Goal: Task Accomplishment & Management: Use online tool/utility

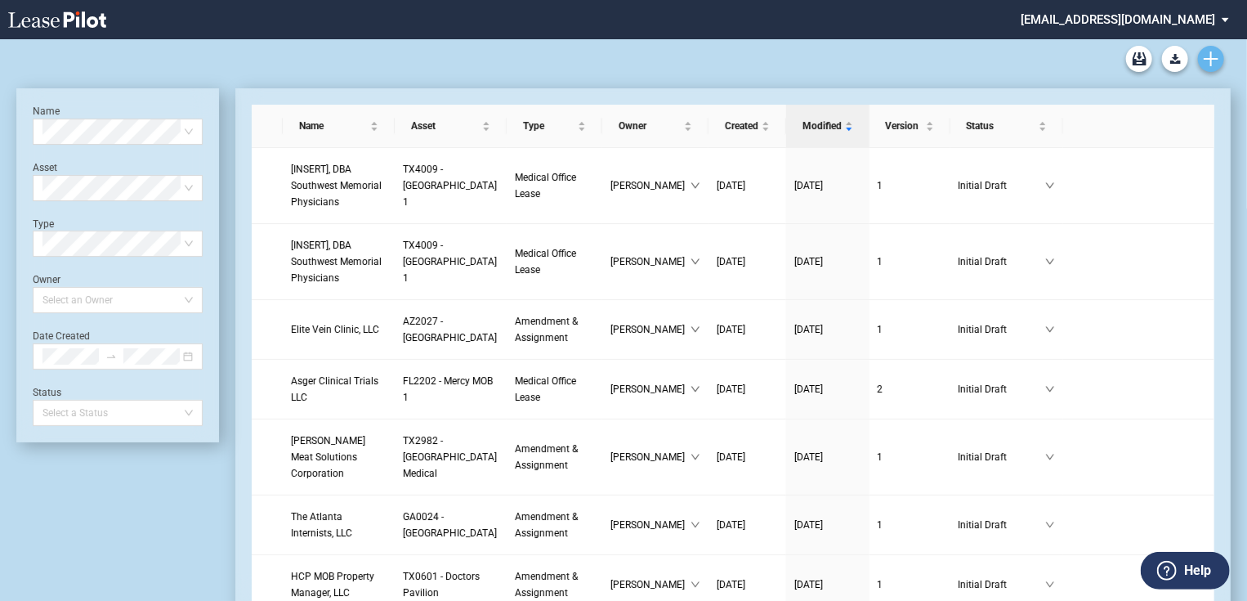
click at [1208, 59] on use "Create new document" at bounding box center [1210, 58] width 15 height 15
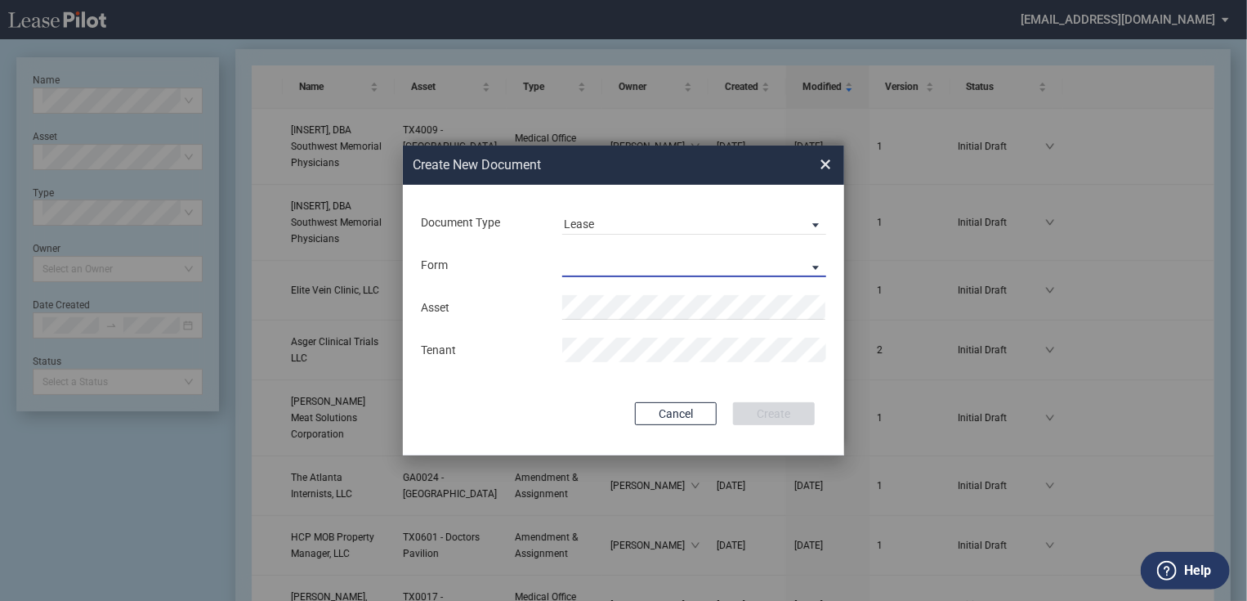
click at [656, 262] on md-select "Medical Office Lease Scottsdale Lease Louisville Lease 1370 Medical Place Lease…" at bounding box center [694, 264] width 264 height 25
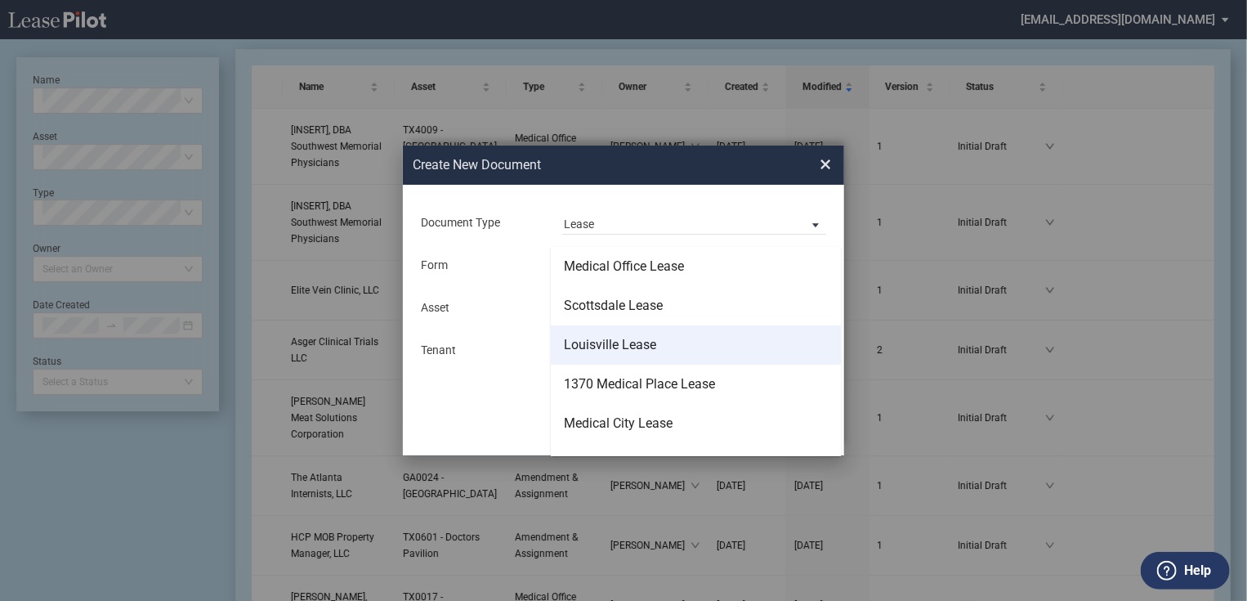
scroll to position [65, 0]
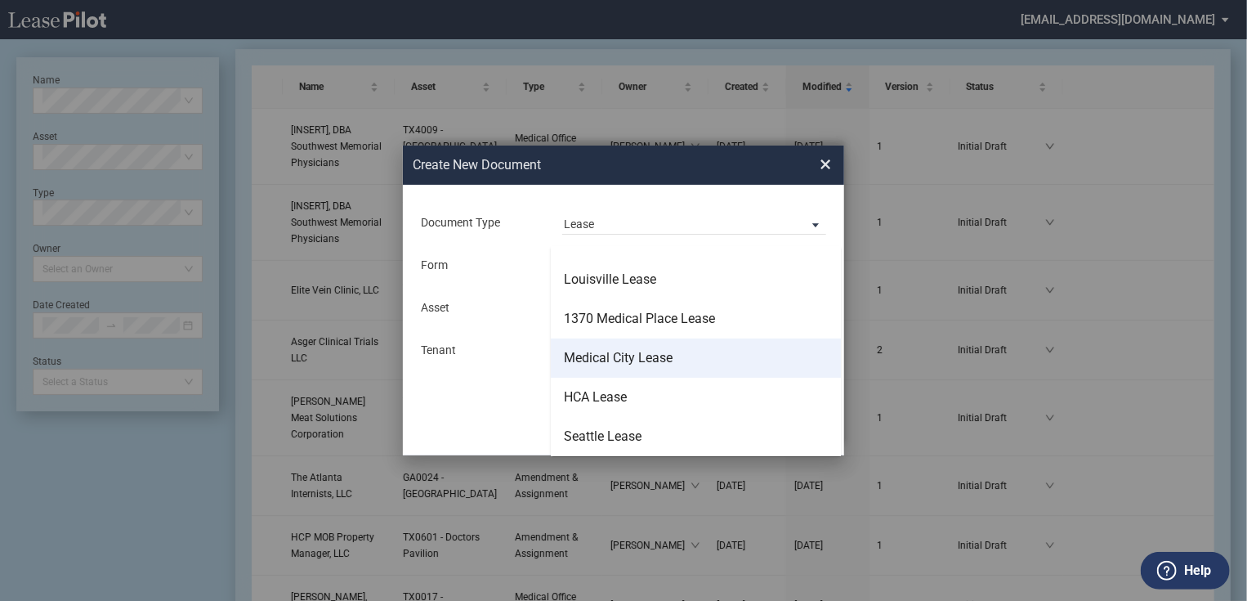
click at [627, 359] on div "Medical City Lease" at bounding box center [618, 358] width 109 height 18
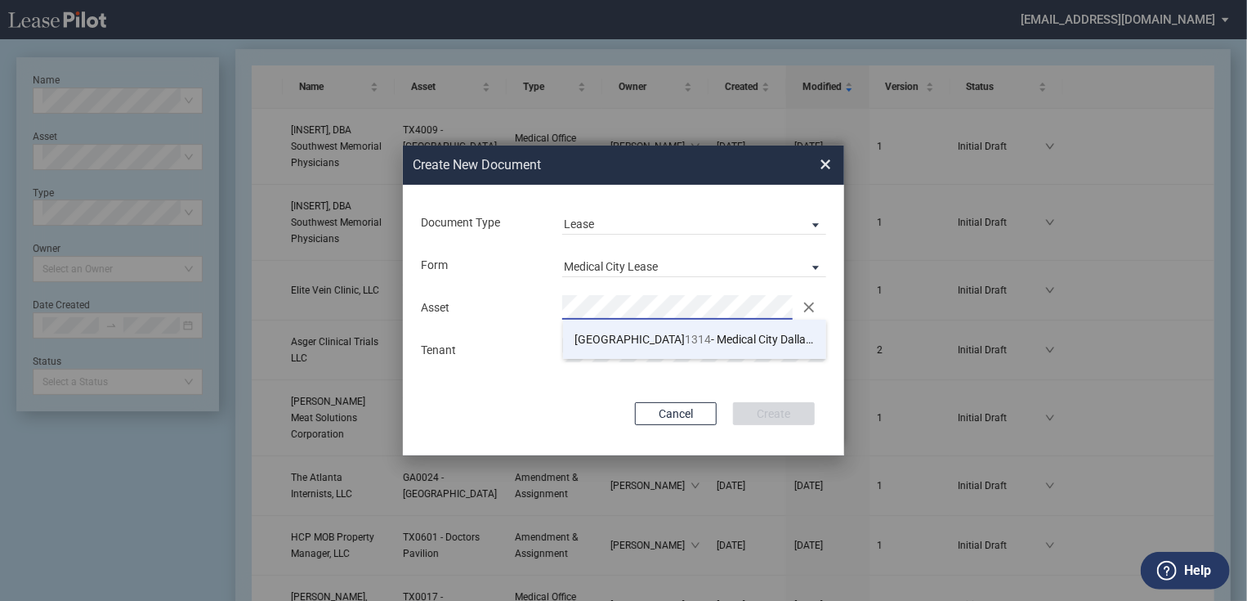
click at [647, 345] on span "TX 1314 - Medical City Dallas MOB A" at bounding box center [712, 339] width 275 height 13
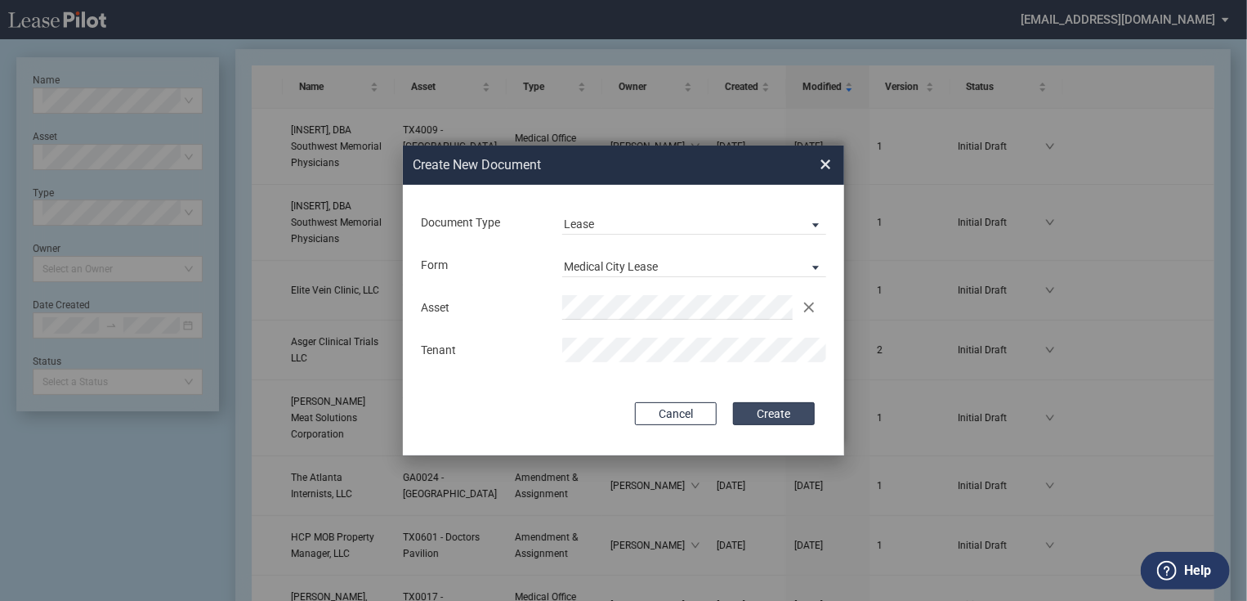
click at [780, 411] on button "Create" at bounding box center [774, 413] width 82 height 23
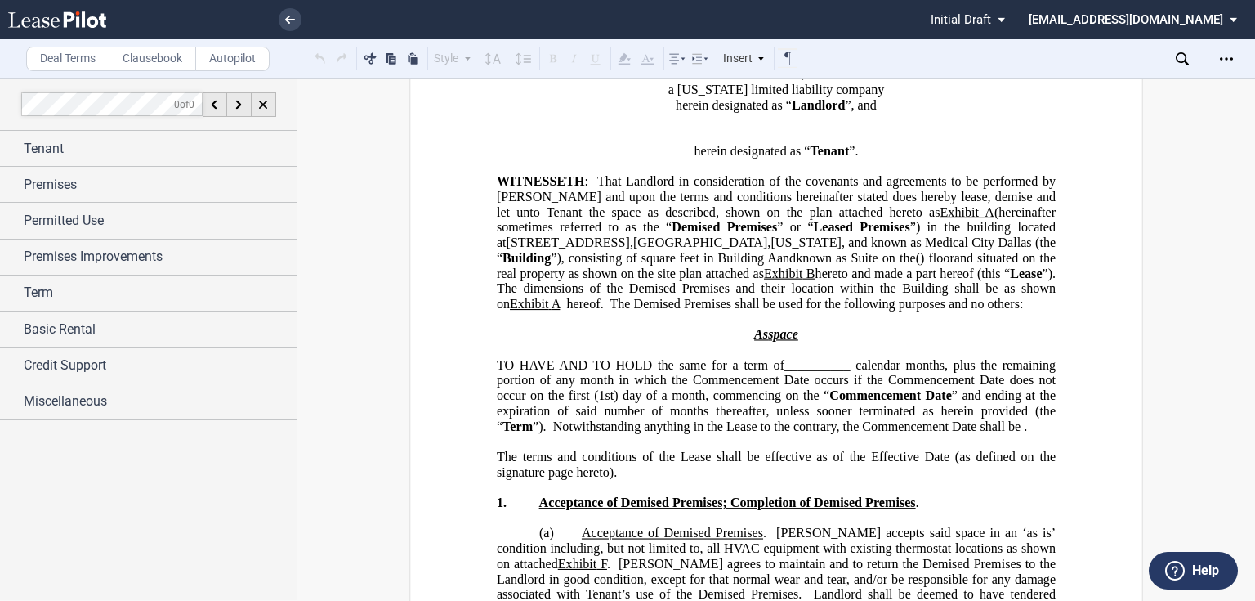
scroll to position [392, 0]
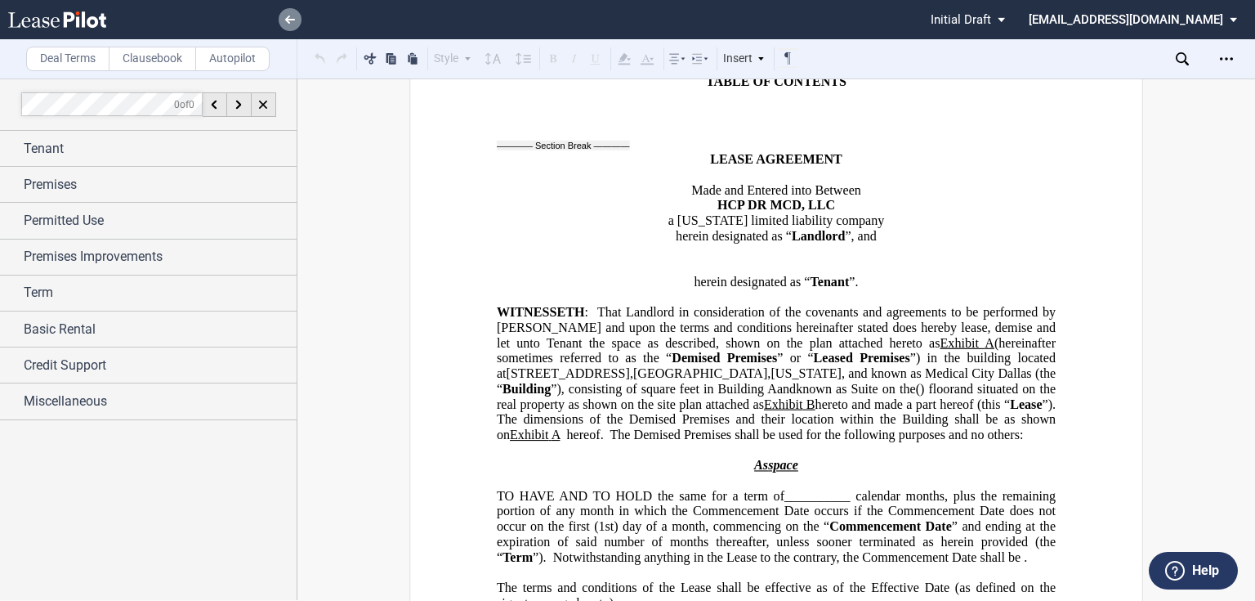
click at [297, 23] on link at bounding box center [290, 19] width 23 height 23
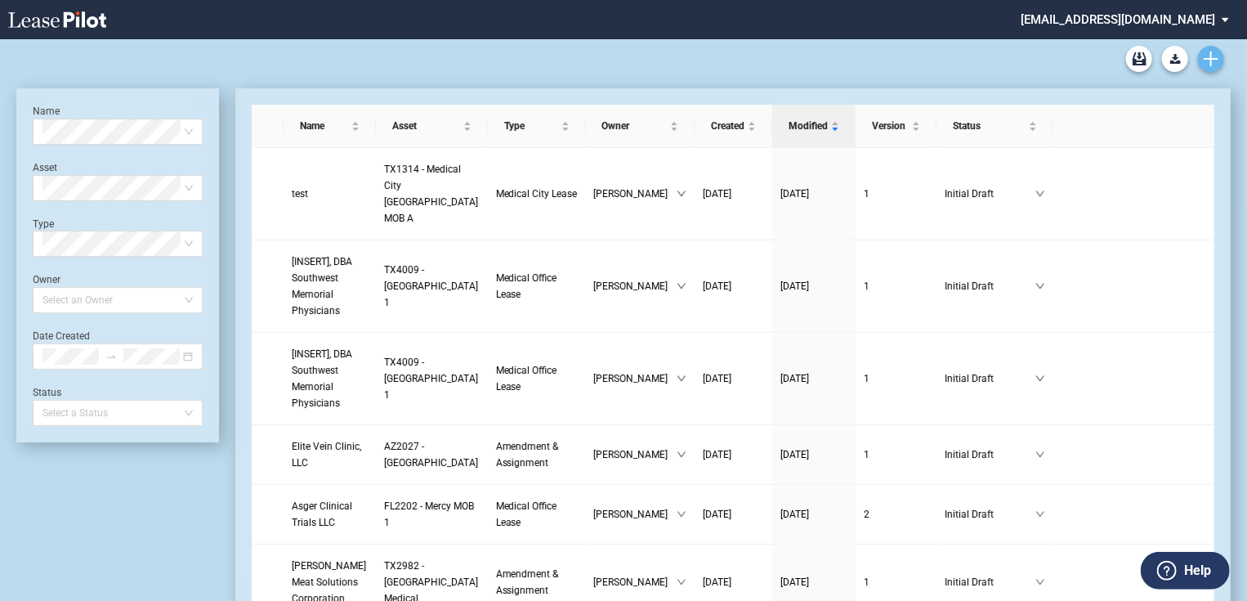
click at [1209, 57] on icon "Create new document" at bounding box center [1210, 58] width 15 height 15
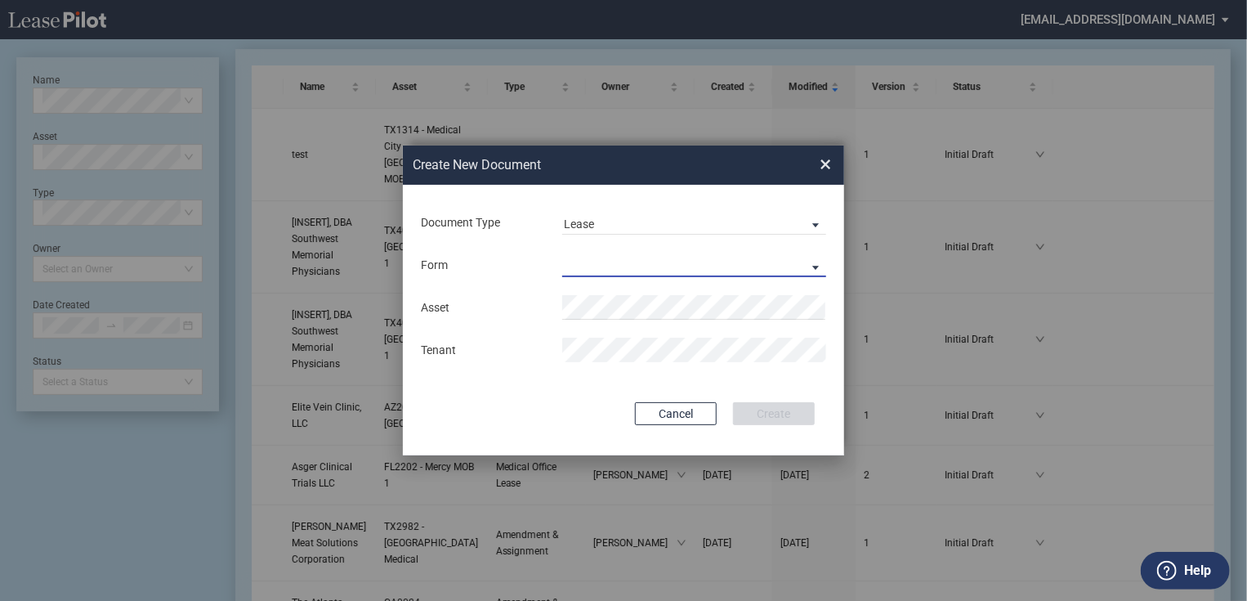
click at [699, 266] on md-select "Medical Office Lease Scottsdale Lease Louisville Lease 1370 Medical Place Lease…" at bounding box center [694, 264] width 264 height 25
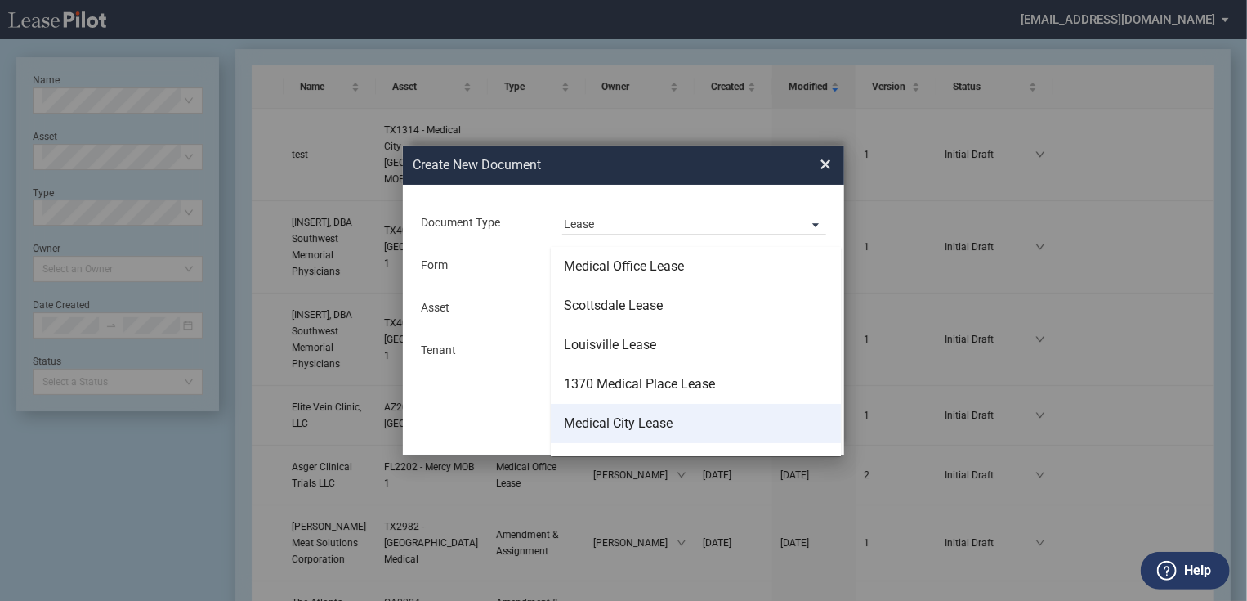
click at [640, 415] on div "Medical City Lease" at bounding box center [618, 423] width 109 height 18
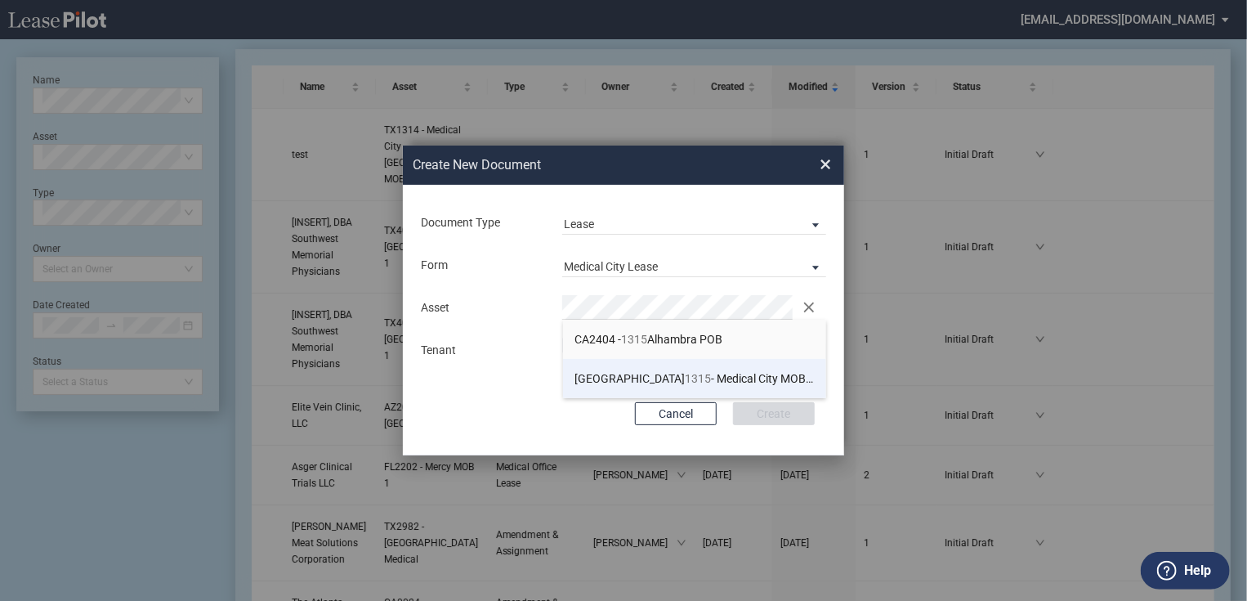
click at [627, 369] on li "TX 1315 - Medical City MOB B" at bounding box center [695, 378] width 264 height 39
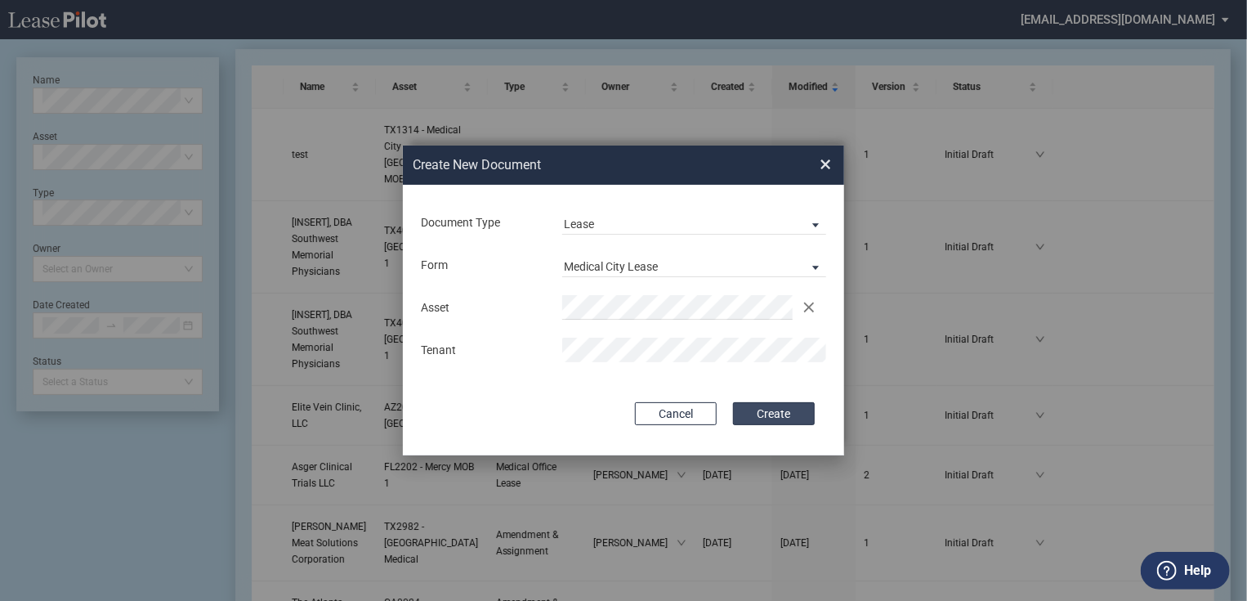
click at [744, 413] on button "Create" at bounding box center [774, 413] width 82 height 23
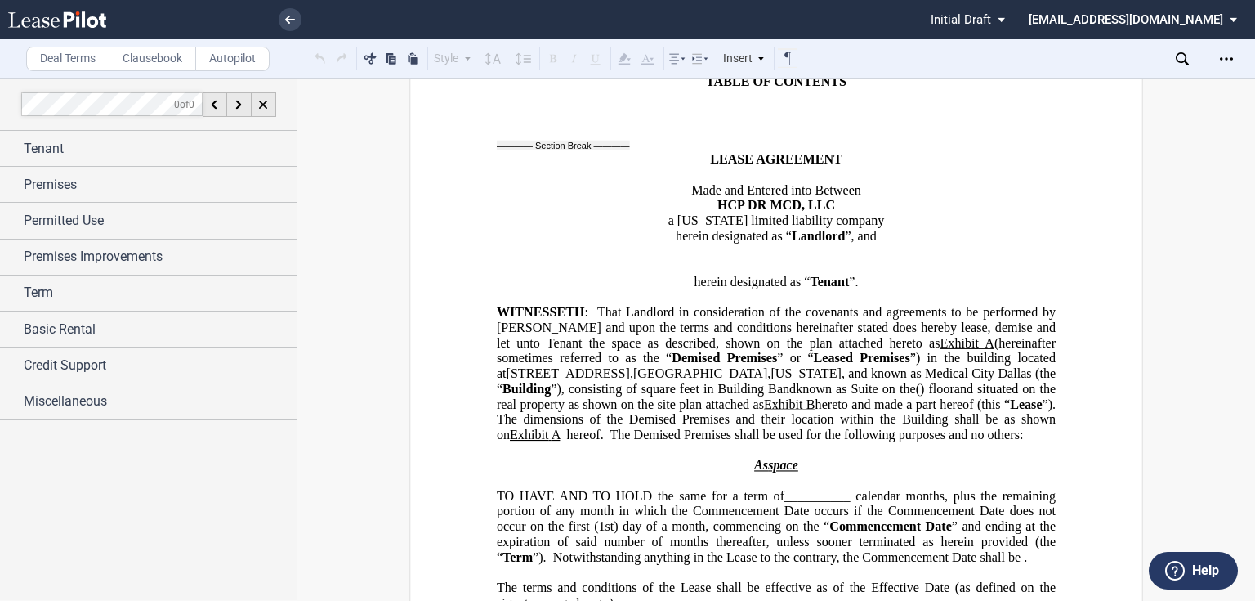
scroll to position [458, 0]
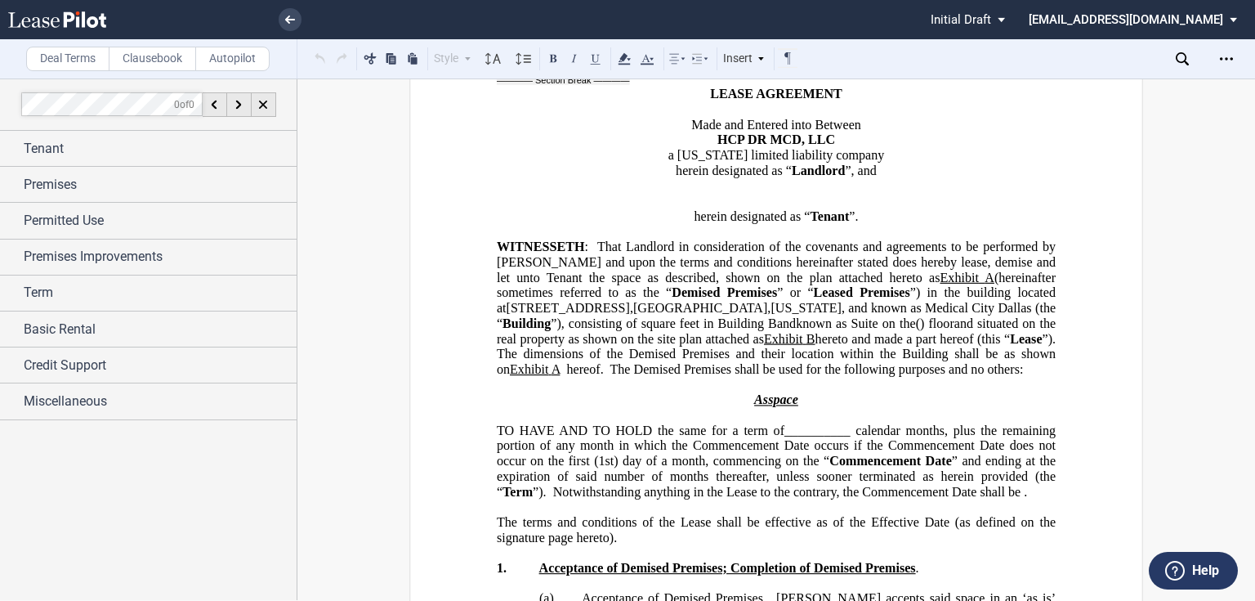
drag, startPoint x: 606, startPoint y: 329, endPoint x: 665, endPoint y: 337, distance: 59.4
click at [665, 337] on span "and situated on the real property as shown on the site plan attached as Exhibit…" at bounding box center [779, 346] width 565 height 60
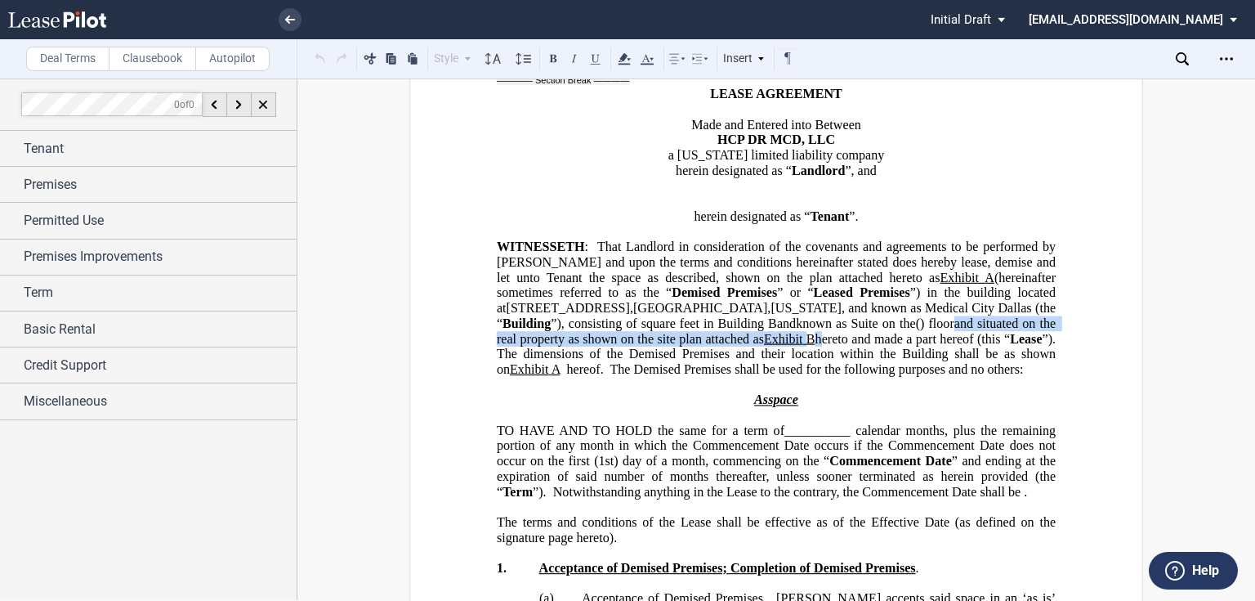
click at [855, 353] on span "The dimensions of the Demised Premises and their location within the Building s…" at bounding box center [778, 360] width 562 height 29
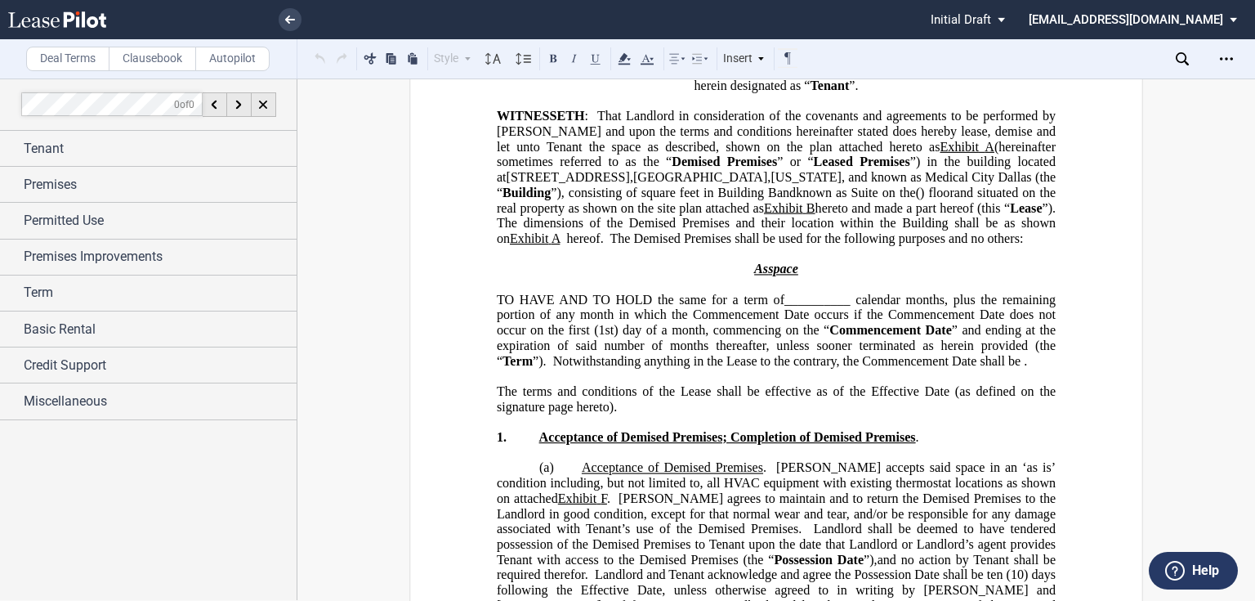
scroll to position [523, 0]
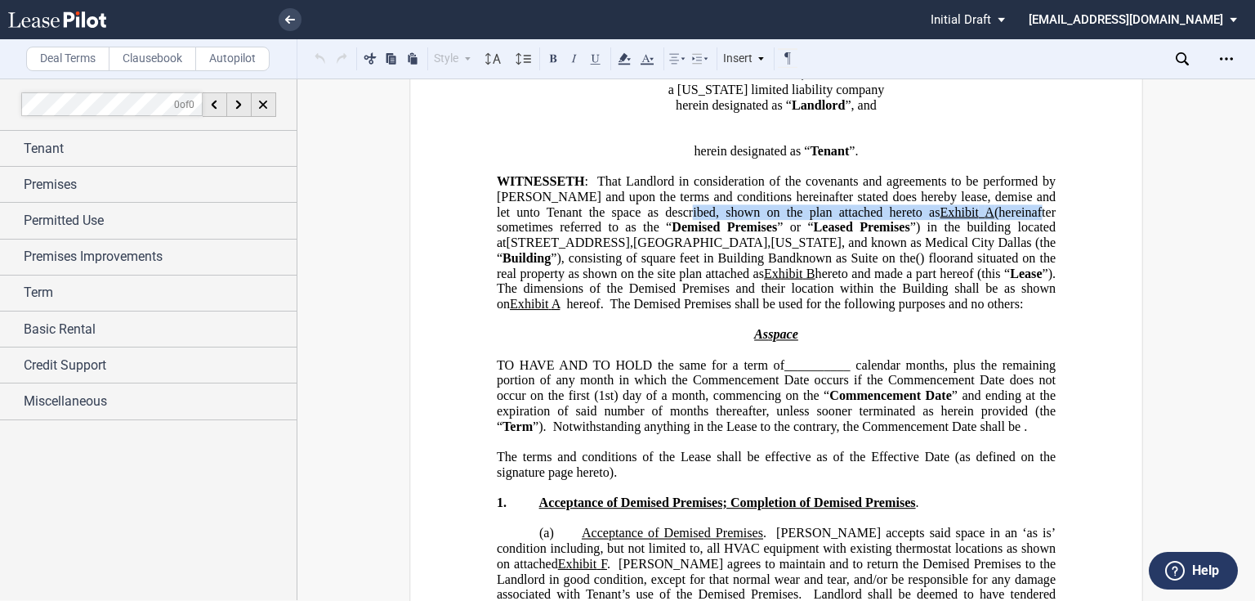
drag, startPoint x: 621, startPoint y: 209, endPoint x: 912, endPoint y: 215, distance: 290.9
click at [912, 215] on span "WITNESSETH : That Landlord in consideration of the covenants and agreements to …" at bounding box center [778, 219] width 562 height 91
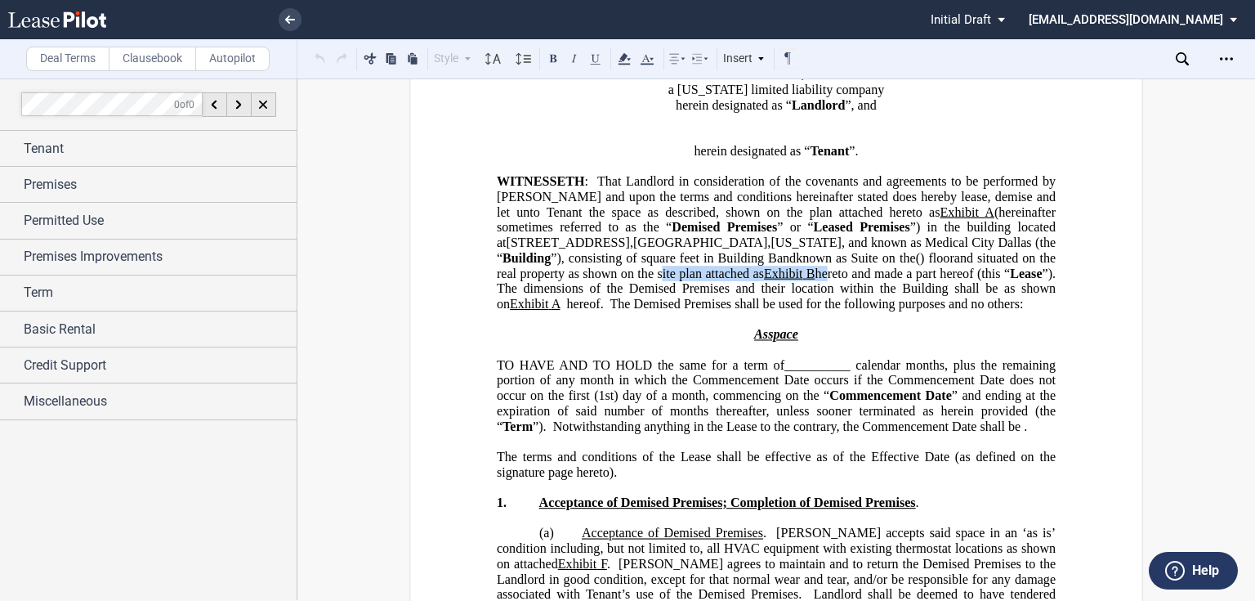
drag, startPoint x: 544, startPoint y: 275, endPoint x: 673, endPoint y: 265, distance: 129.5
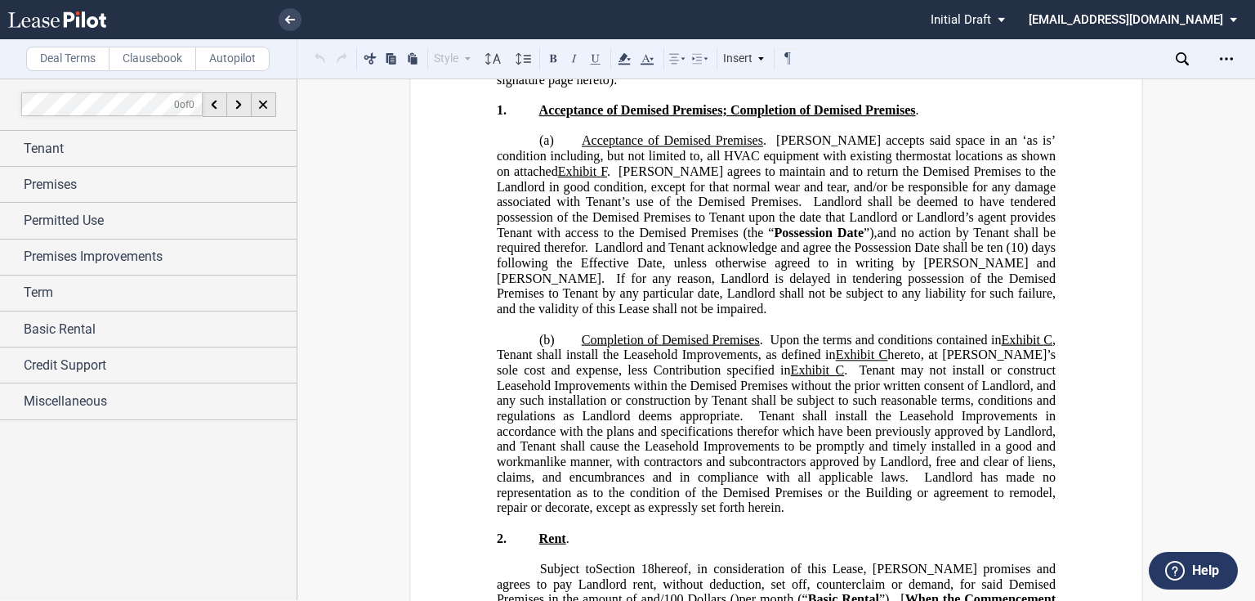
scroll to position [654, 0]
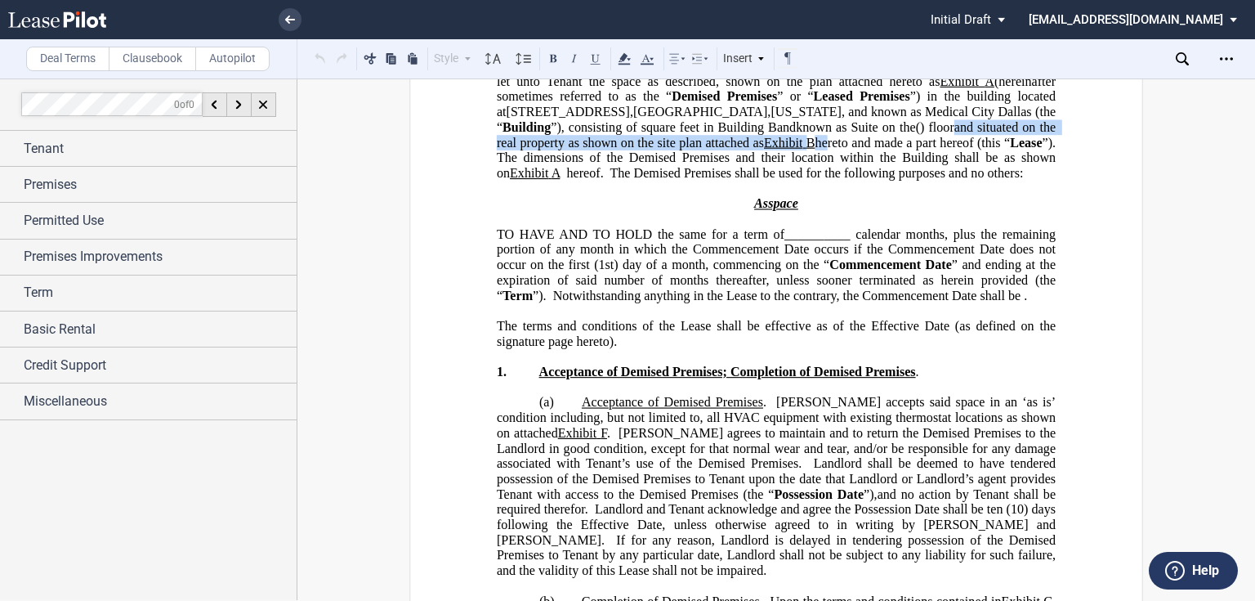
click at [780, 288] on span "Notwithstanding anything in the Lease to the contrary, the Commencement Date sh…" at bounding box center [786, 295] width 467 height 15
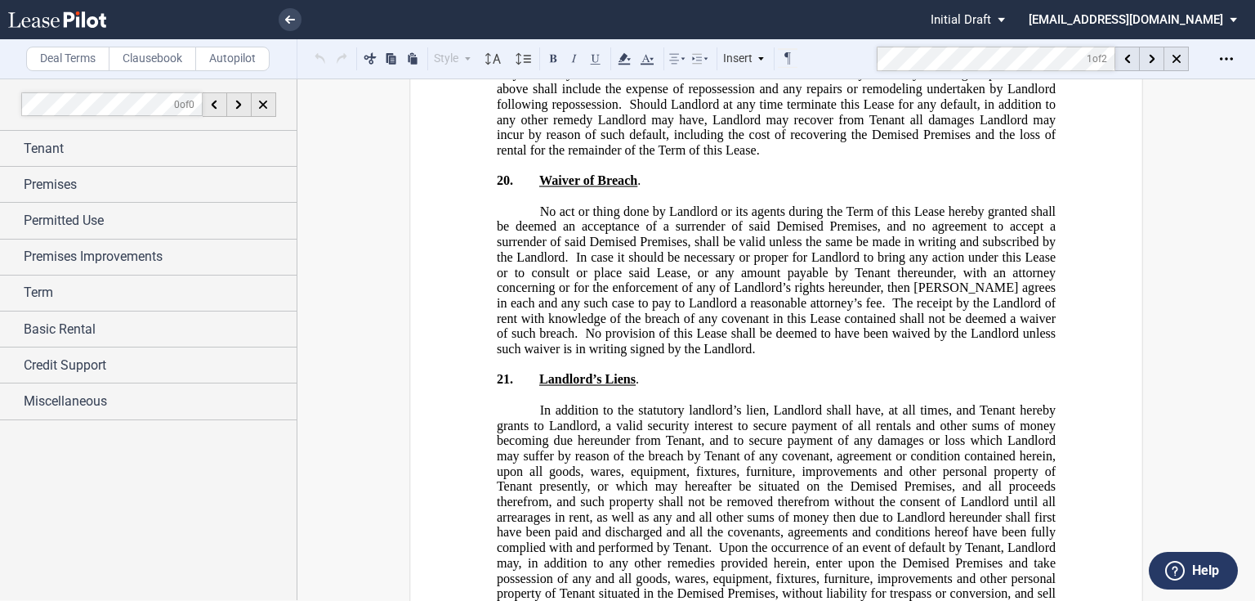
scroll to position [15471, 0]
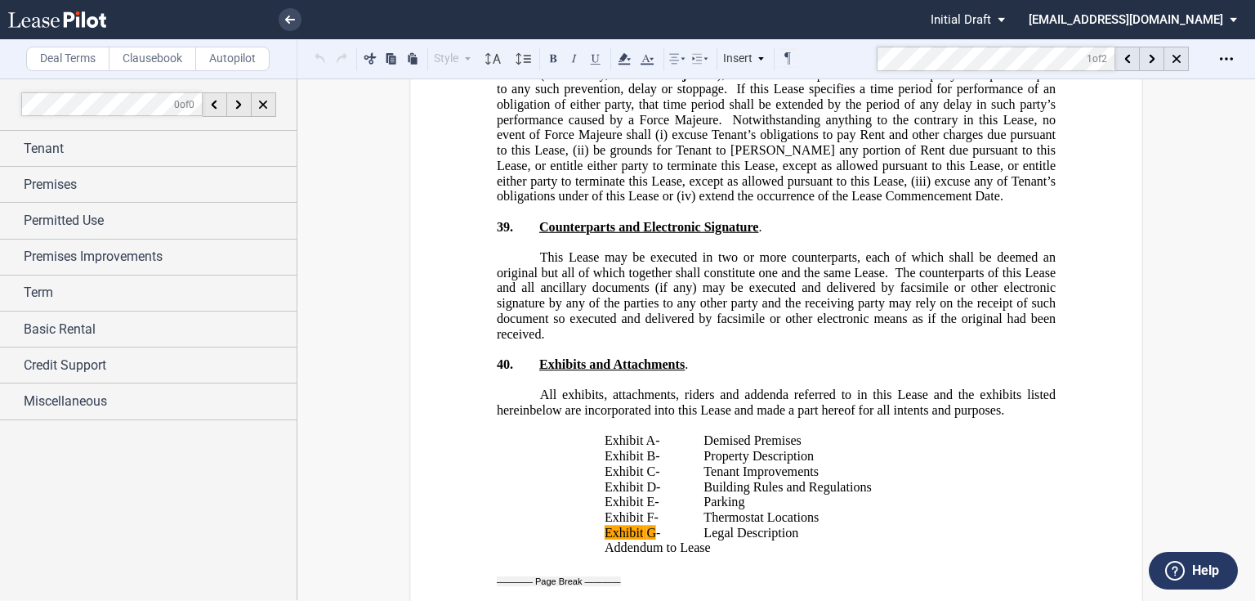
click at [831, 509] on p "Thermostat Locations" at bounding box center [843, 517] width 280 height 16
drag, startPoint x: 801, startPoint y: 297, endPoint x: 614, endPoint y: 288, distance: 186.5
click at [613, 525] on mark "Exhibit" at bounding box center [624, 532] width 38 height 15
click at [769, 540] on p "Addendum to Lease Addendum to Lease Agreement" at bounding box center [830, 548] width 451 height 16
